Goal: Information Seeking & Learning: Compare options

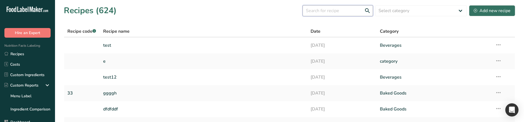
click at [320, 11] on input "text" at bounding box center [338, 10] width 70 height 11
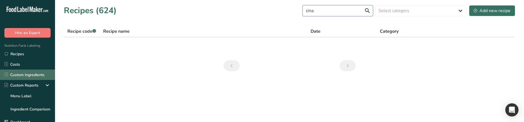
type input "cina"
click at [33, 74] on link "Custom Ingredients" at bounding box center [27, 75] width 55 height 10
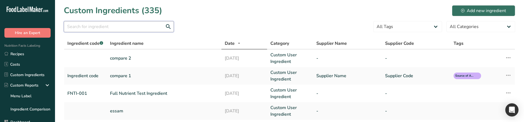
click at [118, 26] on input "text" at bounding box center [119, 26] width 110 height 11
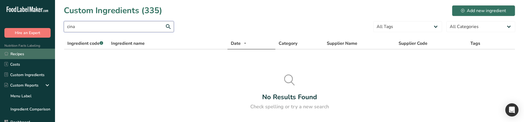
type input "cina"
click at [21, 53] on link "Recipes" at bounding box center [27, 54] width 55 height 10
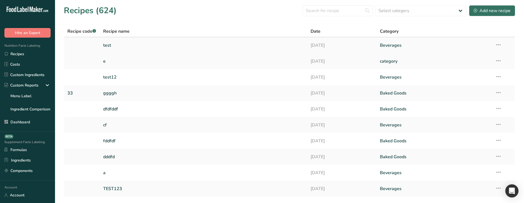
click at [256, 42] on link "test" at bounding box center [203, 46] width 201 height 12
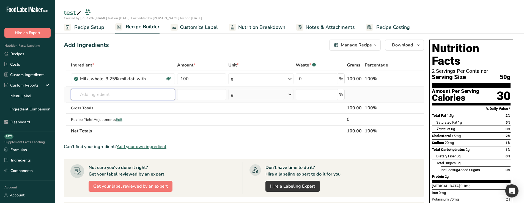
click at [121, 91] on input "text" at bounding box center [123, 94] width 104 height 11
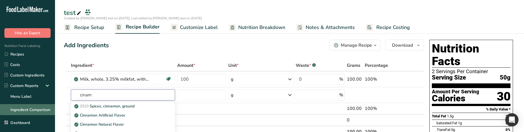
type input "cinam"
click at [29, 110] on link "Ingredient Comparison" at bounding box center [27, 109] width 55 height 11
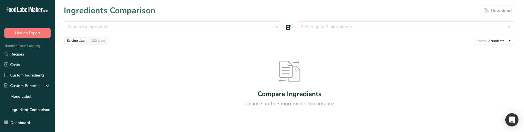
click at [342, 32] on div "Search for ingredient Almond flour Milk, whole, 3.25% milkfat, without added vi…" at bounding box center [290, 32] width 452 height 23
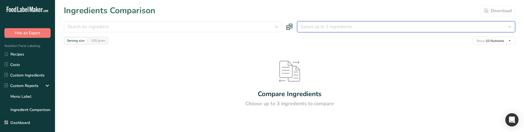
click at [342, 27] on span "Select up to 3 ingredients" at bounding box center [326, 26] width 51 height 7
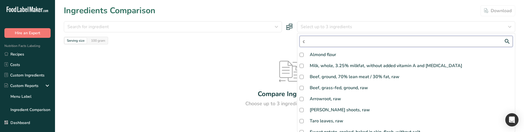
click at [334, 43] on input "c" at bounding box center [406, 41] width 213 height 11
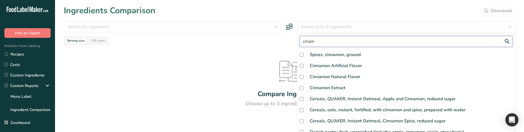
click at [347, 43] on input "cinam" at bounding box center [406, 41] width 213 height 11
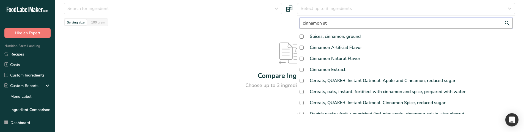
type input "cinnamon str"
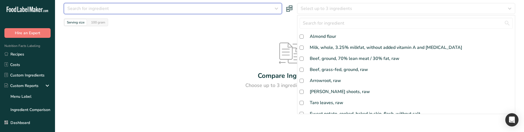
click at [121, 11] on div "Search for ingredient" at bounding box center [171, 8] width 208 height 7
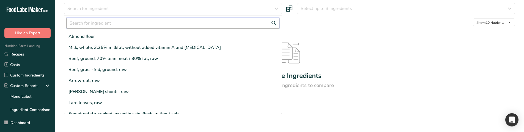
click at [116, 28] on input "text" at bounding box center [172, 23] width 213 height 11
paste input "cinnamon str"
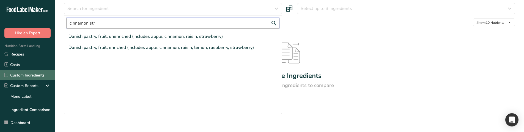
type input "cinnamon str"
click at [27, 70] on link "Custom Ingredients" at bounding box center [27, 75] width 55 height 10
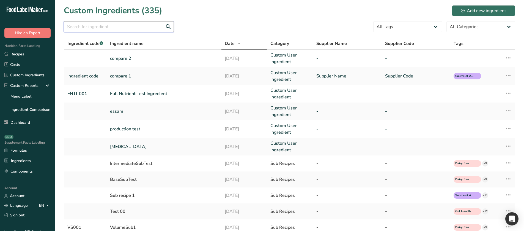
click at [116, 27] on input "text" at bounding box center [119, 26] width 110 height 11
paste input "cinnamon str"
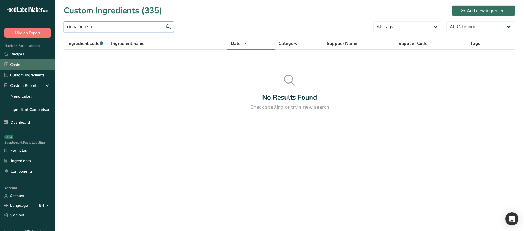
type input "cinnamon str"
click at [27, 59] on ul "Recipes Costs Custom Ingredients Custom Reports Menu Label Ingredient Compariso…" at bounding box center [27, 88] width 55 height 79
click at [23, 51] on link "Recipes" at bounding box center [27, 54] width 55 height 10
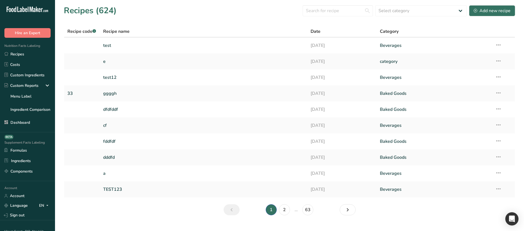
click at [154, 43] on link "test" at bounding box center [203, 46] width 201 height 12
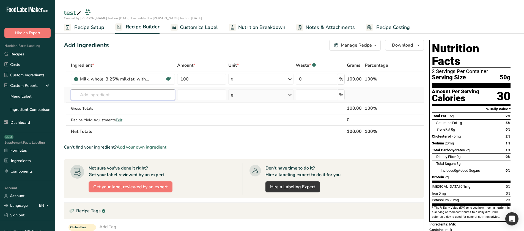
click at [101, 95] on input "text" at bounding box center [123, 94] width 104 height 11
paste input "cinnamon str"
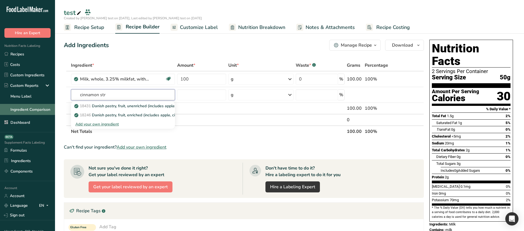
type input "cinnamon str"
click at [24, 107] on link "Ingredient Comparison" at bounding box center [27, 109] width 55 height 11
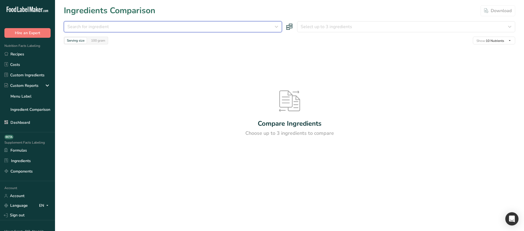
click at [266, 23] on button "Search for ingredient" at bounding box center [173, 26] width 218 height 11
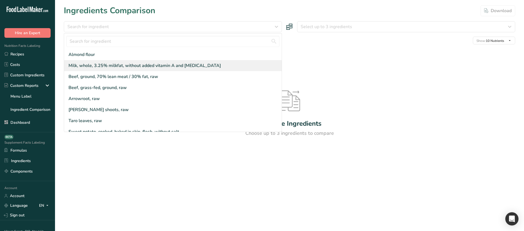
click at [134, 61] on div "Milk, whole, 3.25% milkfat, without added vitamin A and [MEDICAL_DATA]" at bounding box center [173, 65] width 218 height 11
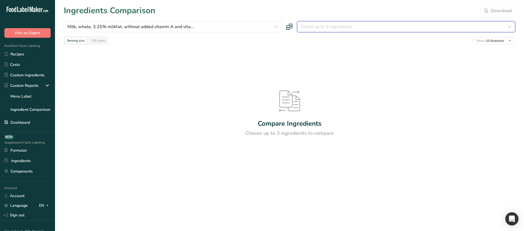
click at [310, 26] on span "Select up to 3 ingredients" at bounding box center [326, 26] width 51 height 7
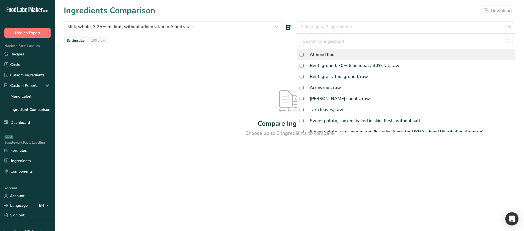
click at [325, 50] on div "Almond flour" at bounding box center [407, 54] width 218 height 11
checkbox input "true"
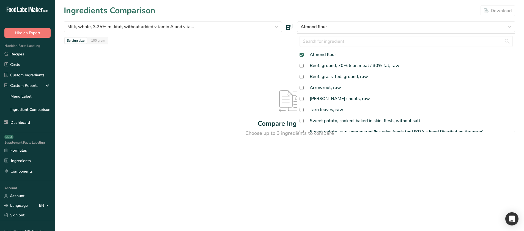
click at [288, 58] on div "Compare Ingredients Choose up to 3 ingredients to compare" at bounding box center [290, 113] width 452 height 138
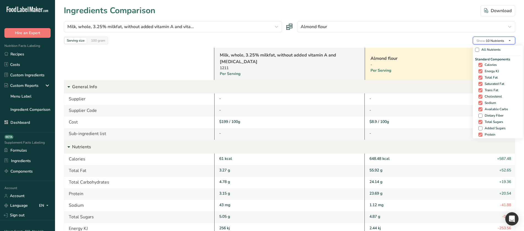
click at [486, 41] on span "Show: 10 Nutrients" at bounding box center [491, 41] width 28 height 4
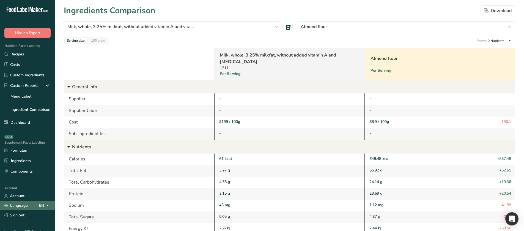
click at [44, 122] on span at bounding box center [47, 205] width 7 height 7
click at [25, 122] on div "Spanish" at bounding box center [29, 226] width 39 height 10
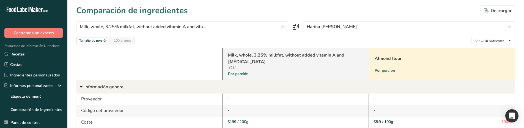
click at [225, 122] on div "$199 / 100g" at bounding box center [296, 122] width 146 height 12
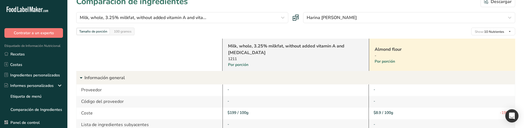
scroll to position [83, 0]
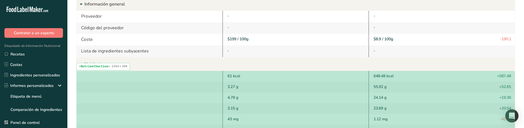
click at [175, 97] on div at bounding box center [150, 97] width 146 height 11
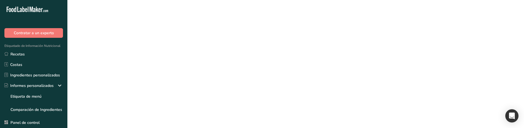
scroll to position [0, 0]
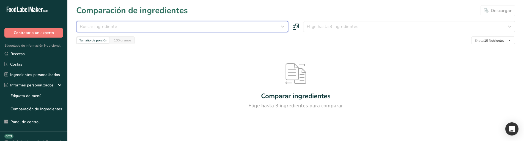
click at [187, 23] on button "Buscar ingrediente" at bounding box center [182, 26] width 212 height 11
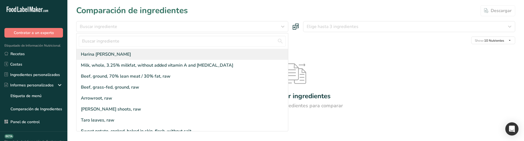
click at [186, 58] on div "Harina [PERSON_NAME]" at bounding box center [183, 54] width 212 height 11
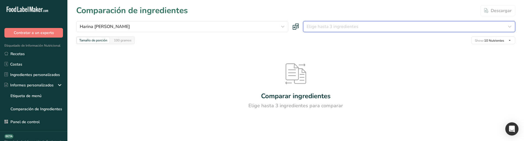
drag, startPoint x: 321, startPoint y: 25, endPoint x: 319, endPoint y: 43, distance: 18.6
click at [321, 25] on span "Elige hasta 3 ingredientes" at bounding box center [333, 26] width 52 height 7
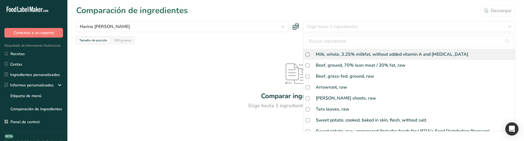
click at [317, 50] on div "Milk, whole, 3.25% milkfat, without added vitamin A and [MEDICAL_DATA]" at bounding box center [410, 54] width 212 height 11
checkbox input "true"
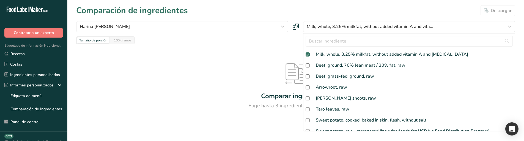
click at [257, 63] on div "Comparar ingredientes Elige hasta 3 ingredientes para comparar" at bounding box center [295, 86] width 439 height 85
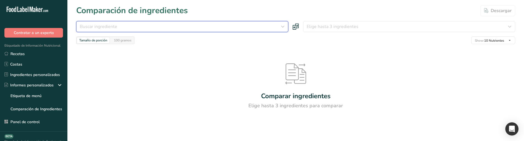
click at [266, 24] on div "Buscar ingrediente" at bounding box center [181, 26] width 202 height 7
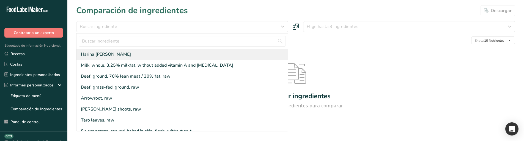
click at [236, 55] on div "Harina [PERSON_NAME]" at bounding box center [183, 54] width 212 height 11
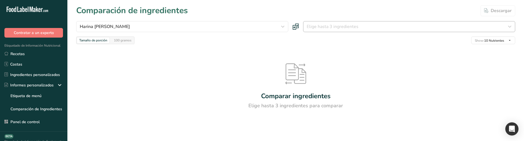
click at [334, 33] on div "Harina de almendra Harina de almendra Milk, whole, 3.25% milkfat, without added…" at bounding box center [295, 32] width 439 height 23
click at [336, 30] on button "Elige hasta 3 ingredientes" at bounding box center [409, 26] width 212 height 11
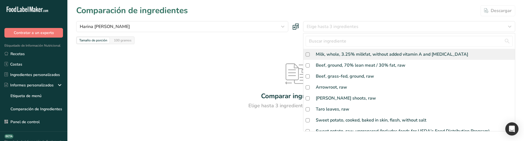
click at [339, 51] on div "Milk, whole, 3.25% milkfat, without added vitamin A and [MEDICAL_DATA]" at bounding box center [392, 54] width 153 height 7
checkbox input "true"
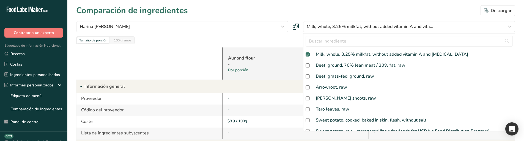
drag, startPoint x: 300, startPoint y: 8, endPoint x: 320, endPoint y: 13, distance: 21.2
click at [300, 8] on div "Comparación de ingredientes Descargar" at bounding box center [295, 10] width 439 height 12
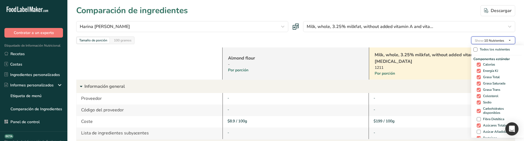
click at [507, 39] on span "button" at bounding box center [510, 40] width 7 height 7
drag, startPoint x: 496, startPoint y: 65, endPoint x: 480, endPoint y: 69, distance: 16.8
click at [480, 69] on div "Componentes estándar Calorías Energía [PERSON_NAME] Total Grasa Saturada Grasa …" at bounding box center [498, 99] width 48 height 85
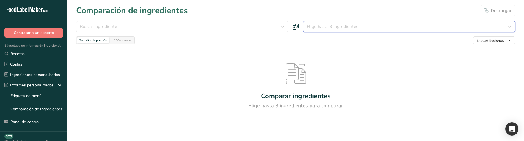
click at [365, 28] on div "Elige hasta 3 ingredientes" at bounding box center [408, 26] width 202 height 7
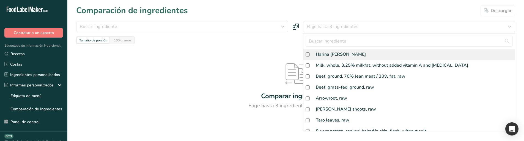
click at [355, 56] on div "Harina [PERSON_NAME]" at bounding box center [341, 54] width 50 height 7
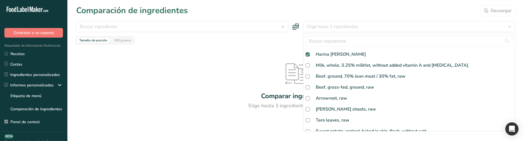
checkbox input "true"
click at [219, 27] on div "Buscar ingrediente" at bounding box center [181, 26] width 202 height 7
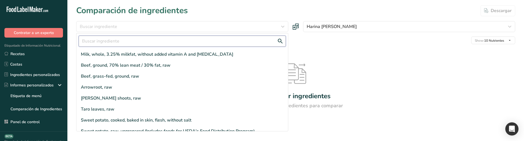
drag, startPoint x: 205, startPoint y: 43, endPoint x: 205, endPoint y: 48, distance: 5.2
click at [205, 43] on input "text" at bounding box center [182, 41] width 207 height 11
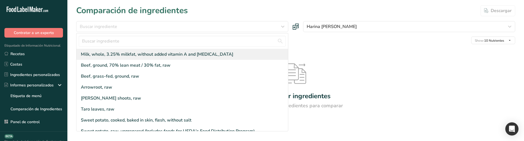
click at [208, 55] on div "Milk, whole, 3.25% milkfat, without added vitamin A and [MEDICAL_DATA]" at bounding box center [157, 54] width 153 height 7
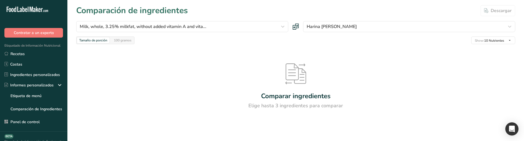
click at [340, 72] on div "Comparar ingredientes Elige hasta 3 ingredientes para comparar" at bounding box center [295, 86] width 439 height 85
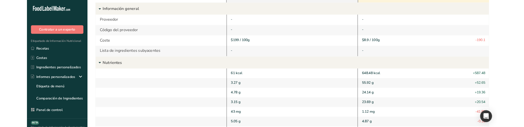
scroll to position [83, 0]
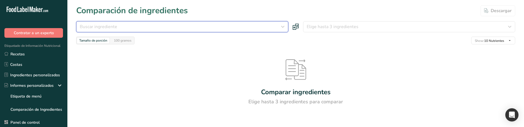
click at [165, 28] on div "Buscar ingrediente" at bounding box center [181, 26] width 202 height 7
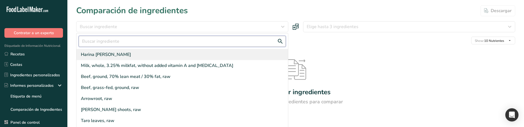
click at [153, 49] on div "Harina de almendra Milk, whole, 3.25% milkfat, without added vitamin A and vita…" at bounding box center [182, 82] width 212 height 99
click at [148, 55] on div "Harina [PERSON_NAME]" at bounding box center [183, 54] width 212 height 11
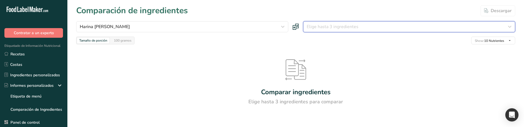
click at [337, 28] on span "Elige hasta 3 ingredientes" at bounding box center [333, 26] width 52 height 7
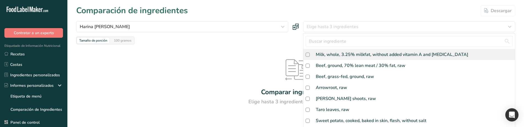
click at [333, 58] on div "Milk, whole, 3.25% milkfat, without added vitamin A and [MEDICAL_DATA]" at bounding box center [392, 54] width 153 height 7
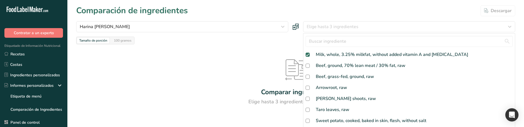
checkbox input "true"
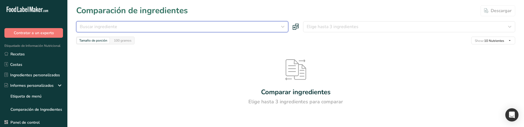
click at [174, 30] on button "Buscar ingrediente" at bounding box center [182, 26] width 212 height 11
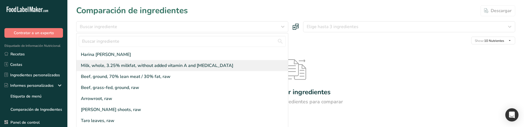
click at [161, 61] on div "Milk, whole, 3.25% milkfat, without added vitamin A and [MEDICAL_DATA]" at bounding box center [183, 65] width 212 height 11
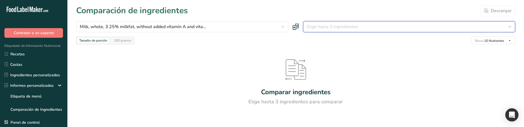
click at [371, 26] on div "Elige hasta 3 ingredientes" at bounding box center [408, 26] width 202 height 7
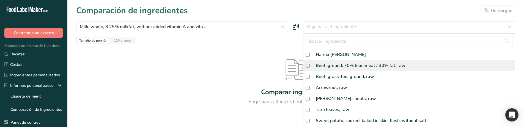
click at [347, 63] on div "Beef, ground, 70% lean meat / 30% fat, raw" at bounding box center [361, 65] width 90 height 7
checkbox input "true"
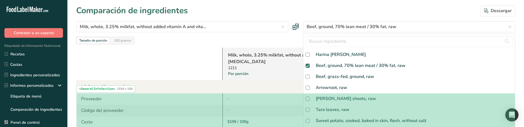
click at [228, 97] on div "-" at bounding box center [297, 99] width 138 height 6
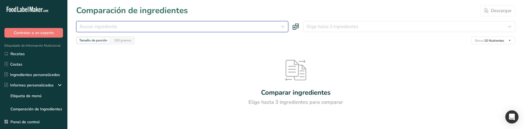
click at [198, 29] on div "Buscar ingrediente" at bounding box center [181, 26] width 202 height 7
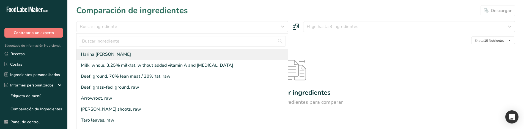
click at [187, 55] on div "Harina [PERSON_NAME]" at bounding box center [183, 54] width 212 height 11
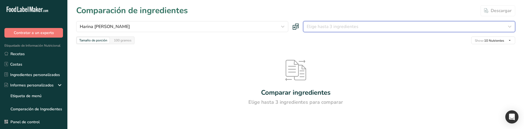
click at [324, 29] on span "Elige hasta 3 ingredientes" at bounding box center [333, 26] width 52 height 7
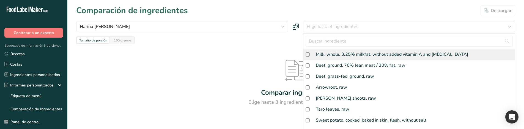
click at [326, 54] on div "Milk, whole, 3.25% milkfat, without added vitamin A and [MEDICAL_DATA]" at bounding box center [392, 54] width 153 height 7
checkbox input "true"
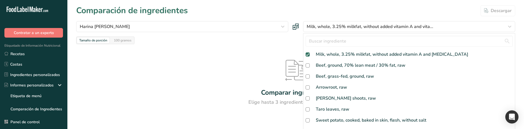
click at [217, 74] on div "Comparar ingredientes Elige hasta 3 ingredientes para comparar" at bounding box center [295, 83] width 439 height 78
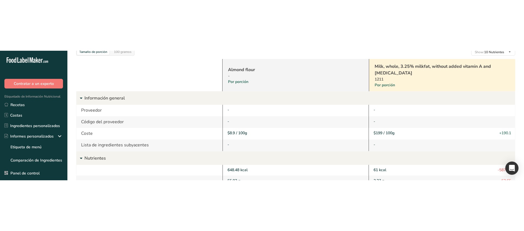
scroll to position [83, 0]
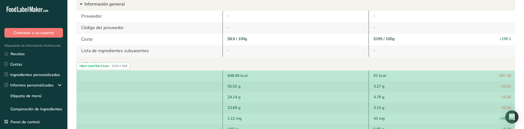
click at [211, 93] on div at bounding box center [150, 97] width 146 height 11
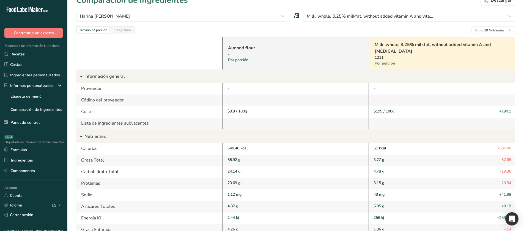
scroll to position [0, 0]
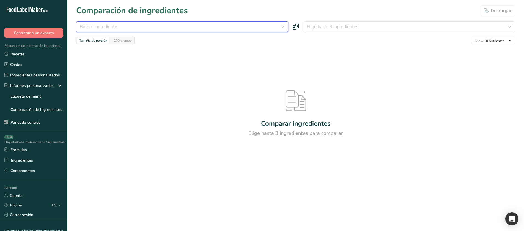
click at [164, 24] on div "Buscar ingrediente" at bounding box center [181, 26] width 202 height 7
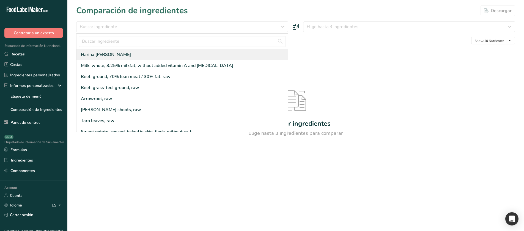
click at [152, 50] on div "Harina [PERSON_NAME]" at bounding box center [183, 54] width 212 height 11
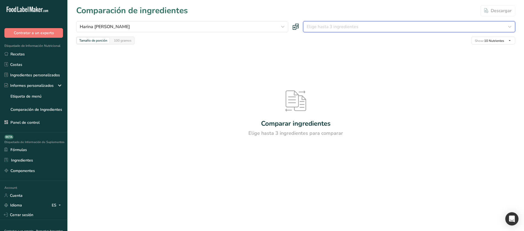
click at [327, 23] on span "Elige hasta 3 ingredientes" at bounding box center [333, 26] width 52 height 7
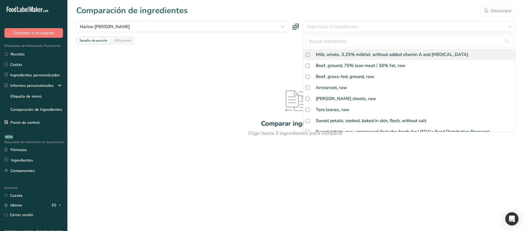
click at [332, 50] on div "Milk, whole, 3.25% milkfat, without added vitamin A and [MEDICAL_DATA]" at bounding box center [410, 54] width 212 height 11
checkbox input "true"
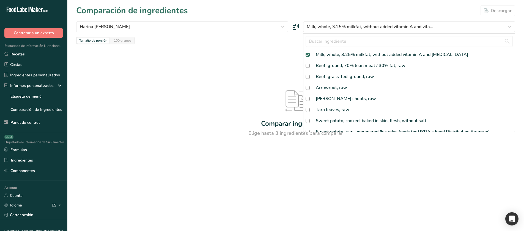
click at [282, 62] on div "Comparar ingredientes Elige hasta 3 ingredientes para comparar" at bounding box center [295, 113] width 439 height 138
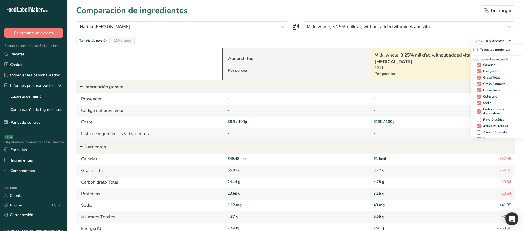
click at [493, 51] on span "Todos los nutrientes" at bounding box center [494, 50] width 32 height 4
click at [477, 51] on input "Todos los nutrientes" at bounding box center [476, 50] width 4 height 4
checkbox input "true"
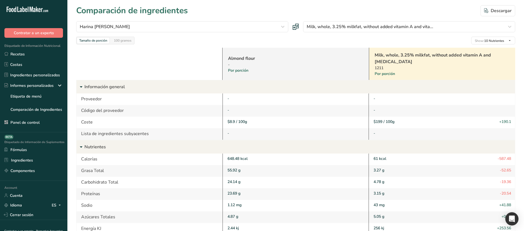
checkbox input "true"
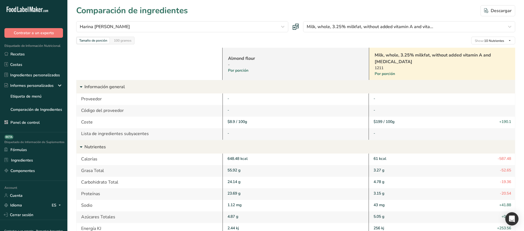
checkbox input "true"
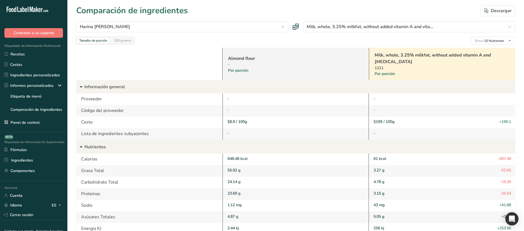
checkbox input "true"
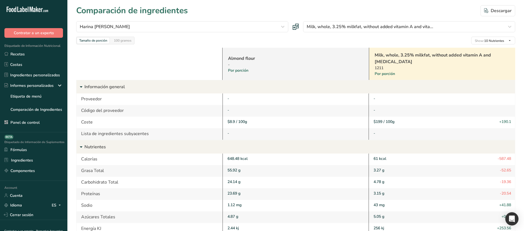
checkbox input "true"
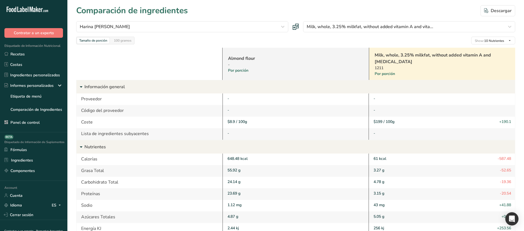
checkbox input "true"
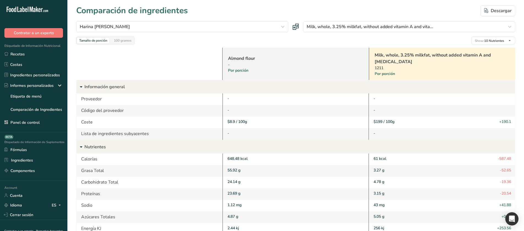
checkbox input "true"
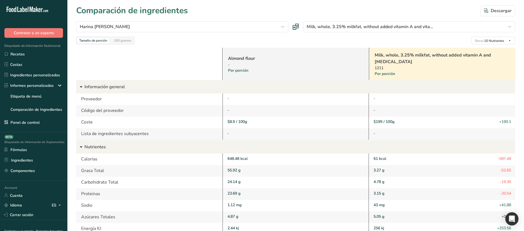
checkbox input "true"
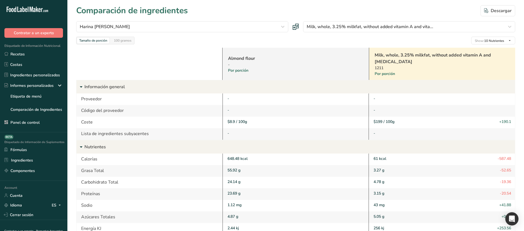
checkbox input "true"
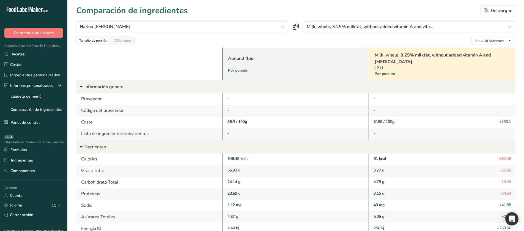
checkbox input "true"
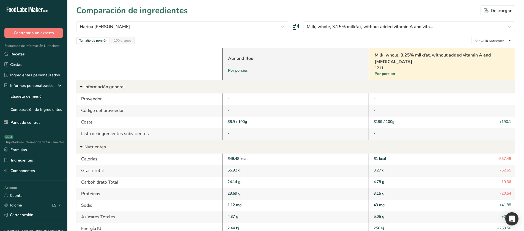
checkbox input "true"
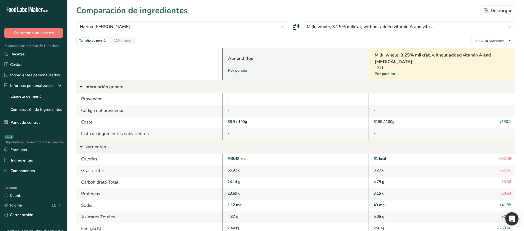
checkbox input "true"
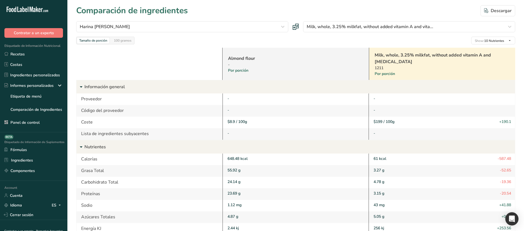
checkbox input "true"
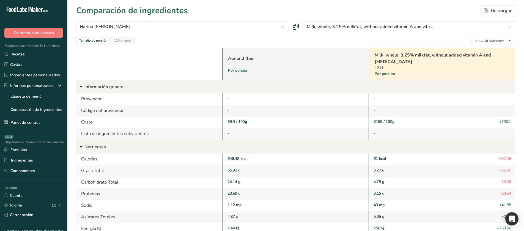
checkbox input "true"
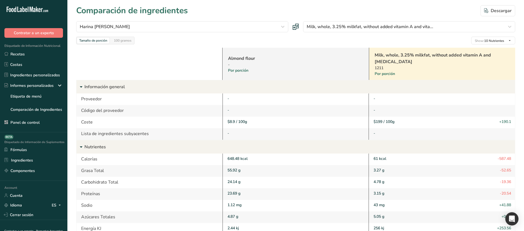
checkbox input "true"
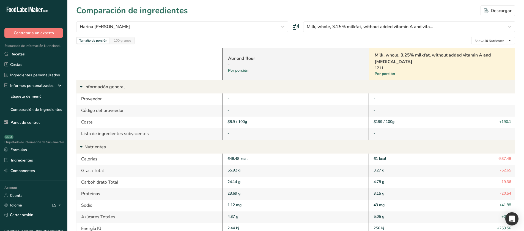
checkbox input "true"
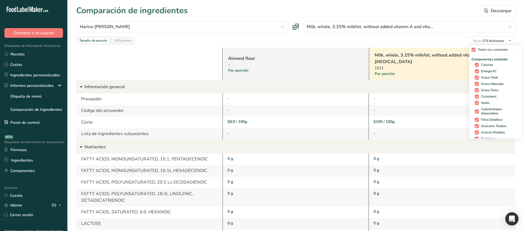
click at [476, 50] on span "Todos los nutrientes" at bounding box center [492, 50] width 32 height 4
click at [475, 50] on input "Todos los nutrientes" at bounding box center [474, 50] width 4 height 4
checkbox input "false"
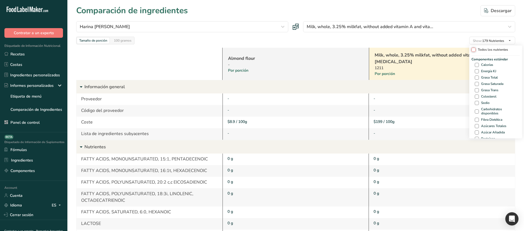
checkbox input "false"
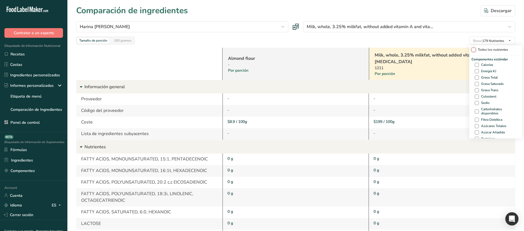
checkbox input "false"
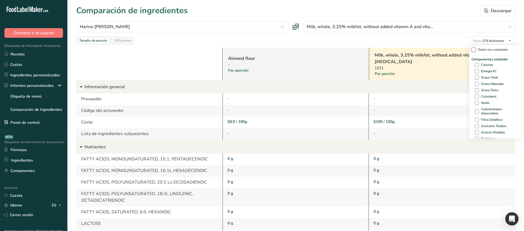
checkbox input "false"
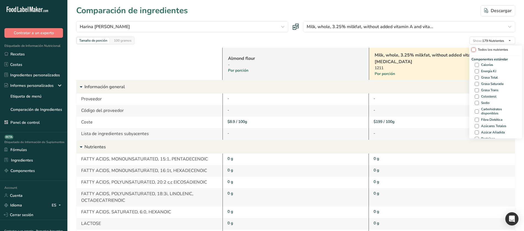
checkbox input "false"
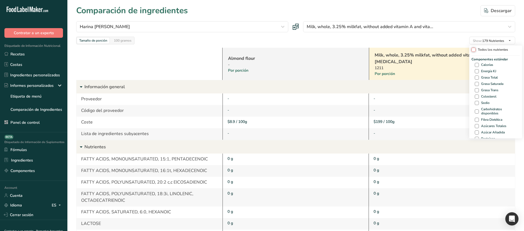
checkbox input "false"
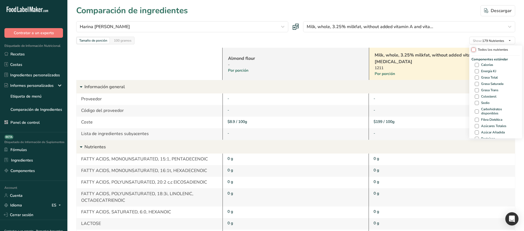
checkbox input "false"
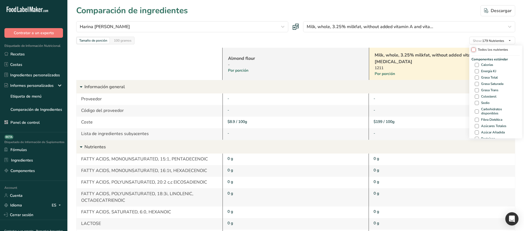
checkbox input "false"
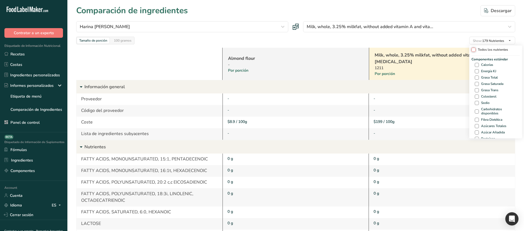
checkbox input "false"
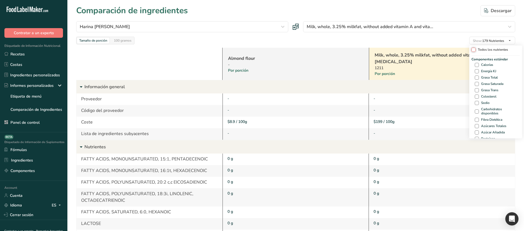
checkbox input "false"
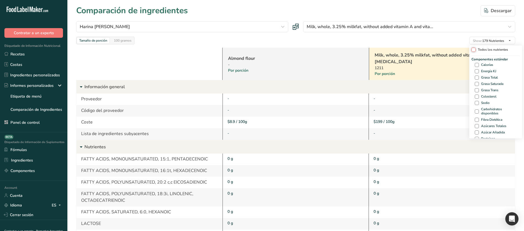
checkbox input "false"
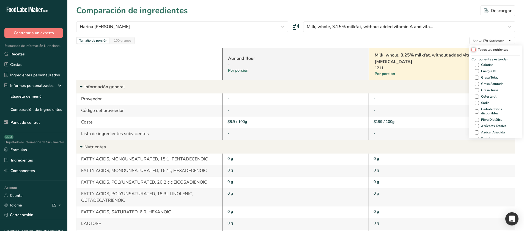
checkbox input "false"
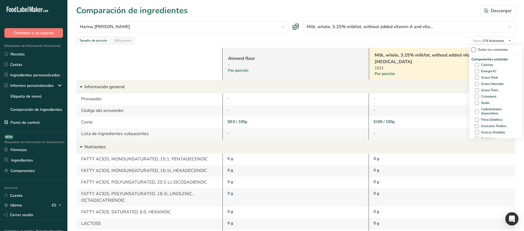
checkbox input "false"
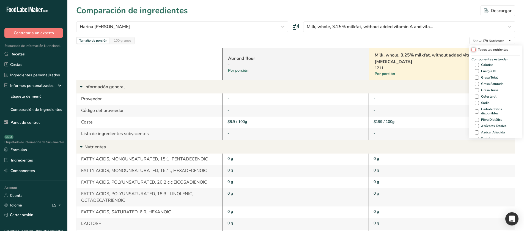
checkbox input "false"
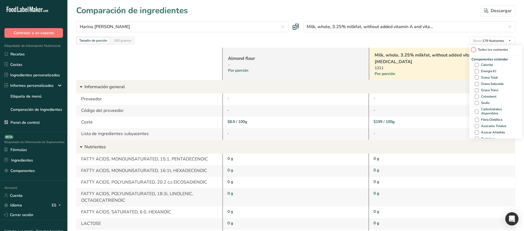
checkbox input "false"
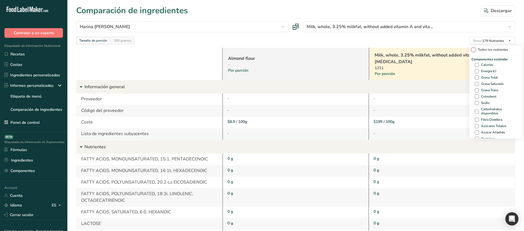
checkbox input "false"
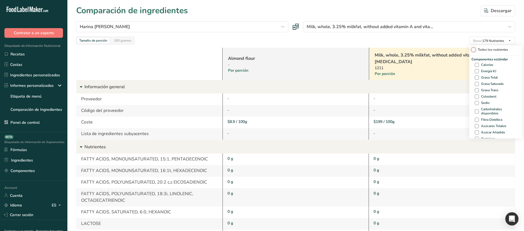
checkbox input "false"
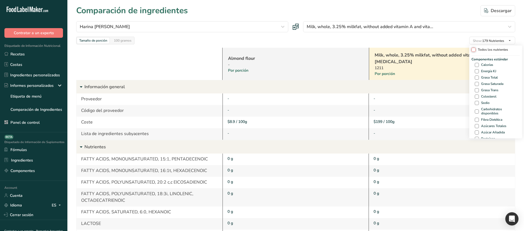
checkbox input "false"
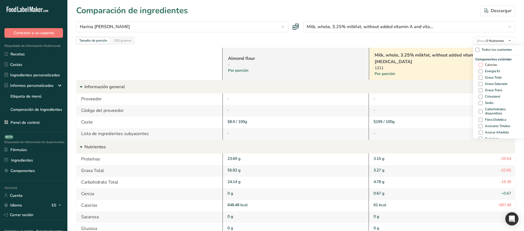
click at [490, 66] on span "Calorías" at bounding box center [490, 65] width 14 height 4
click at [483, 66] on input "Calorías" at bounding box center [481, 65] width 4 height 4
checkbox input "true"
click at [488, 73] on div "Componentes estándar Calorías Energía KJ Grasa Total Grasa Saturada Grasa Trans…" at bounding box center [500, 99] width 48 height 85
click at [490, 68] on div "Componentes estándar Calorías Energía KJ Grasa Total Grasa Saturada Grasa Trans…" at bounding box center [500, 99] width 48 height 85
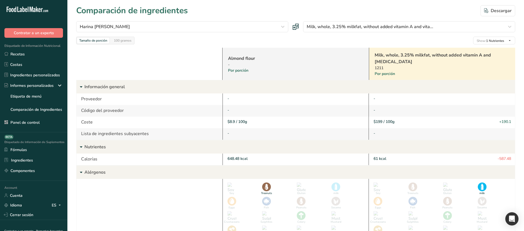
click at [429, 47] on div "Almond flour - Por porción Milk, whole, 3.25% milkfat, without added vitamin A …" at bounding box center [295, 142] width 439 height 197
click at [497, 12] on div "Descargar" at bounding box center [499, 10] width 28 height 7
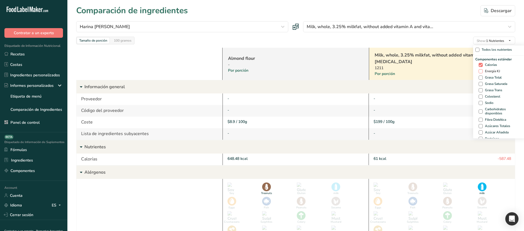
click at [497, 70] on span "Energía KJ" at bounding box center [491, 71] width 17 height 4
click at [483, 70] on input "Energía KJ" at bounding box center [481, 71] width 4 height 4
checkbox input "true"
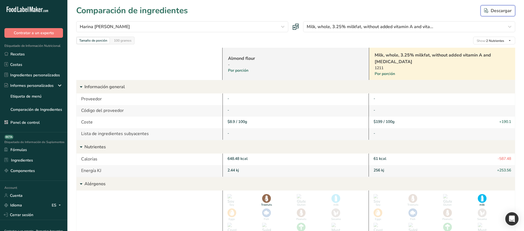
click at [511, 10] on div "Descargar" at bounding box center [499, 10] width 28 height 7
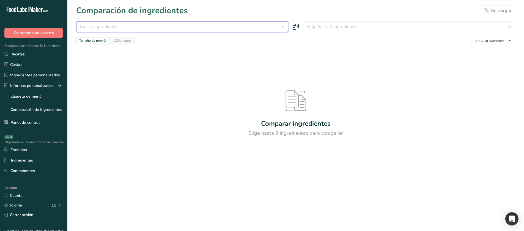
click at [222, 24] on div "Buscar ingrediente" at bounding box center [181, 26] width 202 height 7
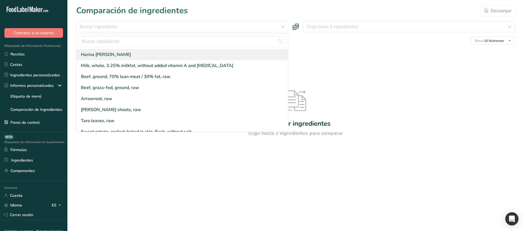
click at [203, 52] on div "Harina [PERSON_NAME]" at bounding box center [183, 54] width 212 height 11
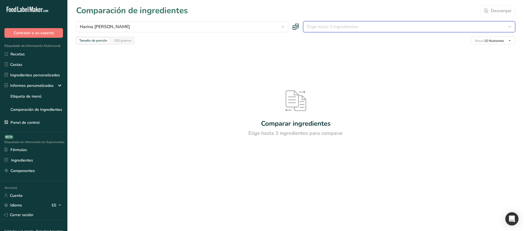
click at [347, 24] on span "Elige hasta 3 ingredientes" at bounding box center [333, 26] width 52 height 7
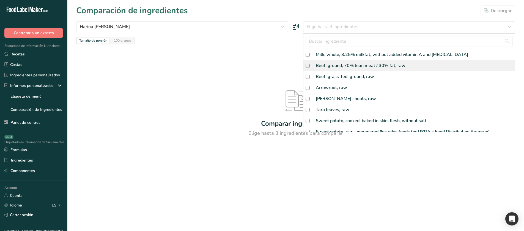
click at [346, 64] on div "Beef, ground, 70% lean meat / 30% fat, raw" at bounding box center [361, 65] width 90 height 7
checkbox input "true"
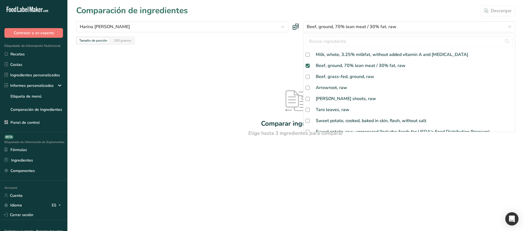
click at [258, 69] on div "Comparar ingredientes Elige hasta 3 ingredientes para comparar" at bounding box center [295, 113] width 439 height 138
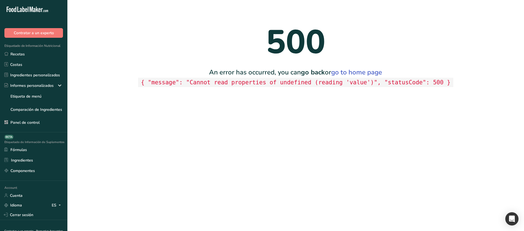
click at [246, 230] on main "500 An error has occurred, you can go back or go to home page { "message": "Can…" at bounding box center [262, 115] width 524 height 231
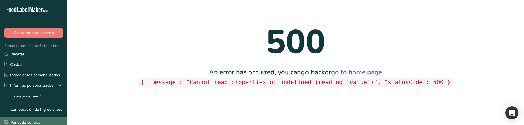
click at [38, 124] on link "Panel de control" at bounding box center [33, 122] width 67 height 10
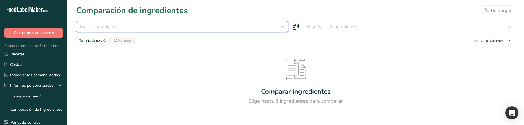
click at [209, 22] on button "Buscar ingrediente" at bounding box center [182, 26] width 212 height 11
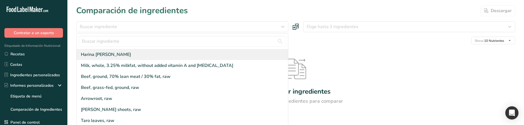
click at [202, 55] on div "Harina [PERSON_NAME]" at bounding box center [183, 54] width 212 height 11
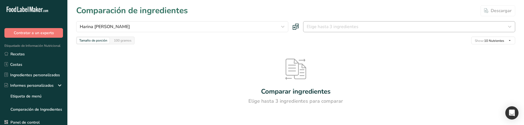
click at [322, 32] on div "Harina de [PERSON_NAME] [PERSON_NAME] Milk, whole, 3.25% milkfat, without added…" at bounding box center [295, 32] width 439 height 23
click at [322, 32] on button "Elige hasta 3 ingredientes" at bounding box center [409, 26] width 212 height 11
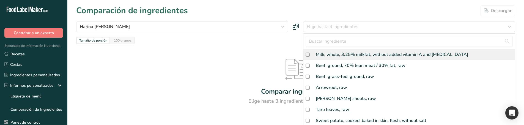
click at [323, 59] on div "Milk, whole, 3.25% milkfat, without added vitamin A and [MEDICAL_DATA]" at bounding box center [410, 54] width 212 height 11
checkbox input "true"
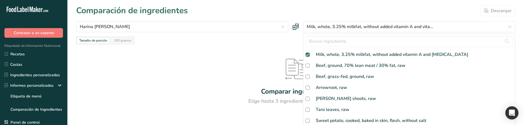
drag, startPoint x: 273, startPoint y: 48, endPoint x: 279, endPoint y: 48, distance: 5.5
click at [273, 48] on div "Comparar ingredientes Elige hasta 3 ingredientes para comparar" at bounding box center [295, 81] width 439 height 75
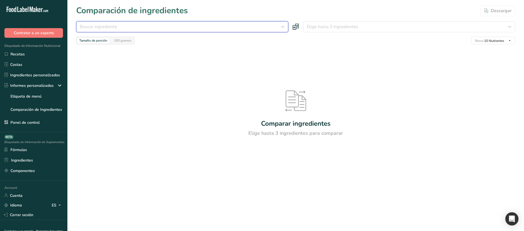
click at [223, 26] on div "Buscar ingrediente" at bounding box center [181, 26] width 202 height 7
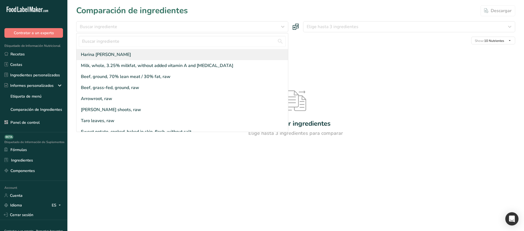
click at [203, 56] on div "Harina [PERSON_NAME]" at bounding box center [183, 54] width 212 height 11
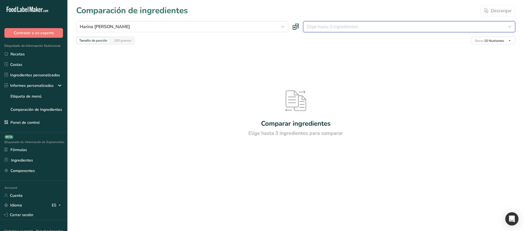
click at [342, 28] on span "Elige hasta 3 ingredientes" at bounding box center [333, 26] width 52 height 7
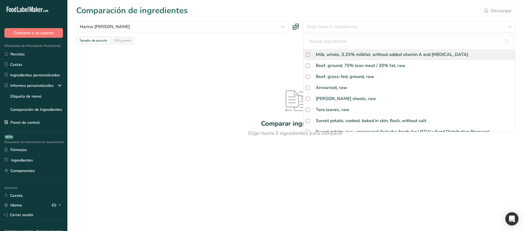
click at [334, 54] on div "Milk, whole, 3.25% milkfat, without added vitamin A and [MEDICAL_DATA]" at bounding box center [392, 54] width 153 height 7
checkbox input "true"
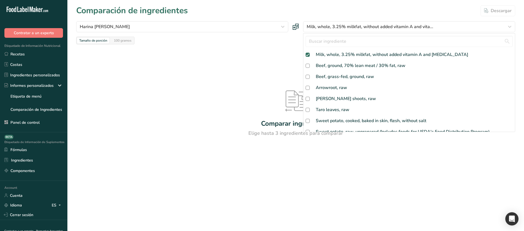
click at [266, 54] on div "Comparar ingredientes Elige hasta 3 ingredientes para comparar" at bounding box center [295, 113] width 439 height 138
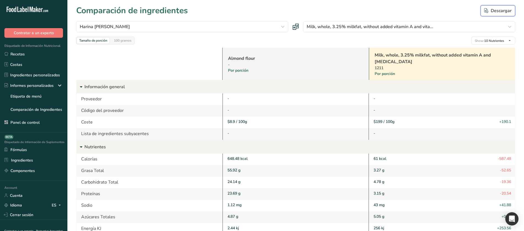
click at [501, 12] on div "Descargar" at bounding box center [499, 10] width 28 height 7
click at [52, 208] on div "ES" at bounding box center [57, 205] width 11 height 7
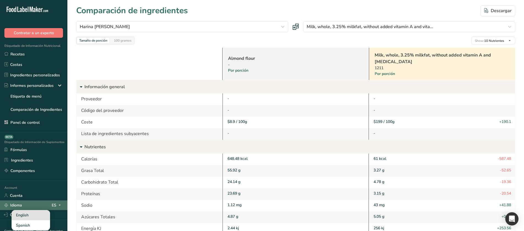
click at [37, 220] on div "English" at bounding box center [31, 215] width 39 height 10
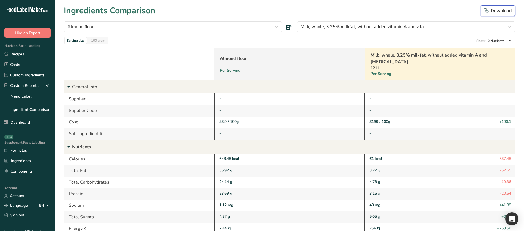
click at [489, 10] on icon "button" at bounding box center [487, 10] width 4 height 5
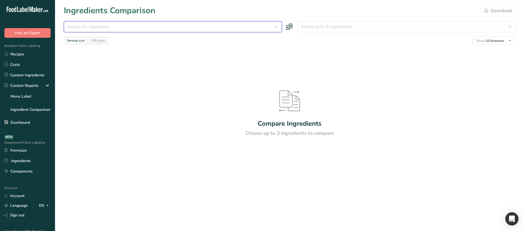
click at [93, 29] on span "Search for ingredient" at bounding box center [88, 26] width 42 height 7
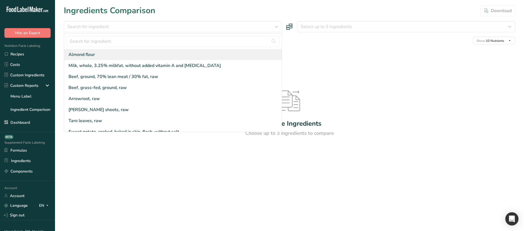
click at [96, 56] on div "Almond flour" at bounding box center [173, 54] width 218 height 11
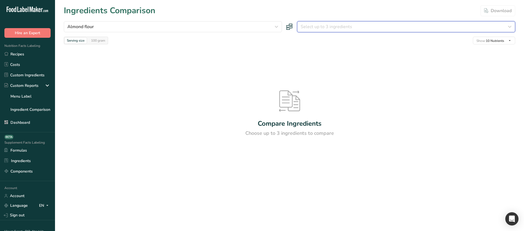
click at [301, 24] on span "Select up to 3 ingredients" at bounding box center [326, 26] width 51 height 7
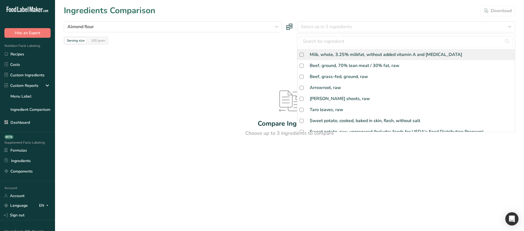
click at [311, 54] on div "Milk, whole, 3.25% milkfat, without added vitamin A and [MEDICAL_DATA]" at bounding box center [386, 54] width 153 height 7
checkbox input "true"
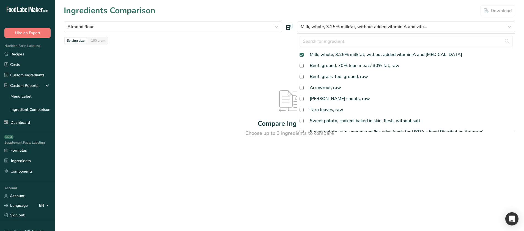
click at [257, 52] on div "Compare Ingredients Choose up to 3 ingredients to compare" at bounding box center [290, 113] width 452 height 138
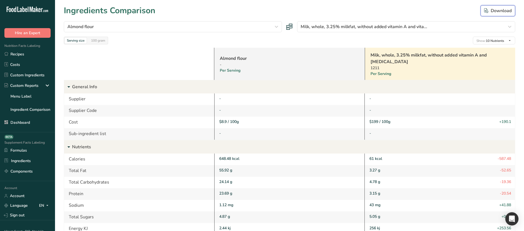
click at [505, 12] on div "Download" at bounding box center [499, 10] width 28 height 7
click at [45, 207] on icon at bounding box center [47, 205] width 4 height 7
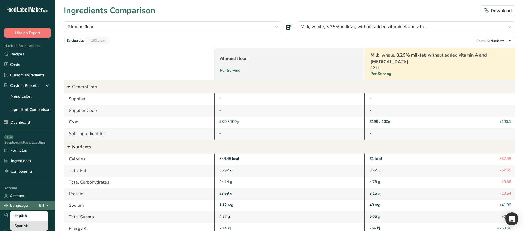
click at [28, 222] on div "Spanish" at bounding box center [29, 226] width 39 height 10
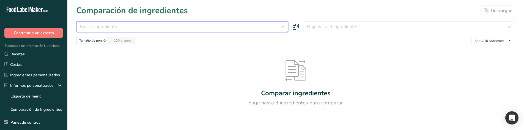
click at [142, 30] on button "Buscar ingrediente" at bounding box center [182, 26] width 212 height 11
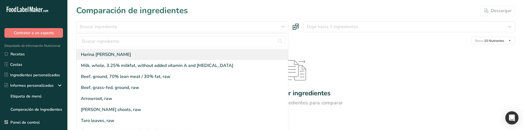
click at [141, 56] on div "Harina [PERSON_NAME]" at bounding box center [183, 54] width 212 height 11
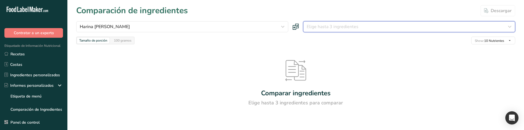
click at [343, 25] on span "Elige hasta 3 ingredientes" at bounding box center [333, 26] width 52 height 7
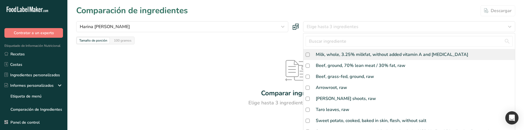
click at [331, 58] on div "Milk, whole, 3.25% milkfat, without added vitamin A and [MEDICAL_DATA]" at bounding box center [410, 54] width 212 height 11
checkbox input "true"
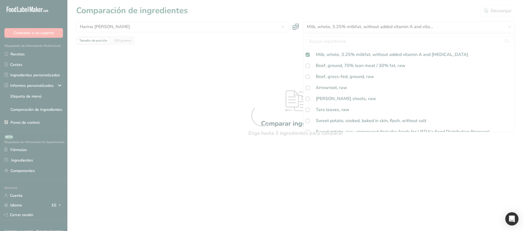
click at [235, 73] on div at bounding box center [262, 115] width 524 height 231
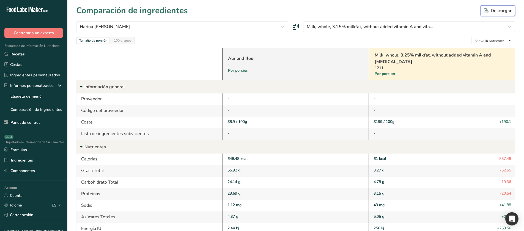
click at [498, 11] on div "Descargar" at bounding box center [499, 10] width 28 height 7
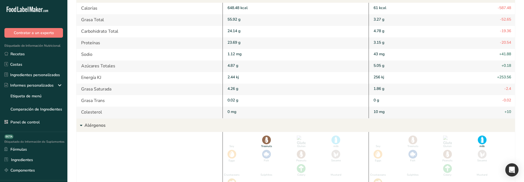
scroll to position [169, 0]
